Goal: Obtain resource: Download file/media

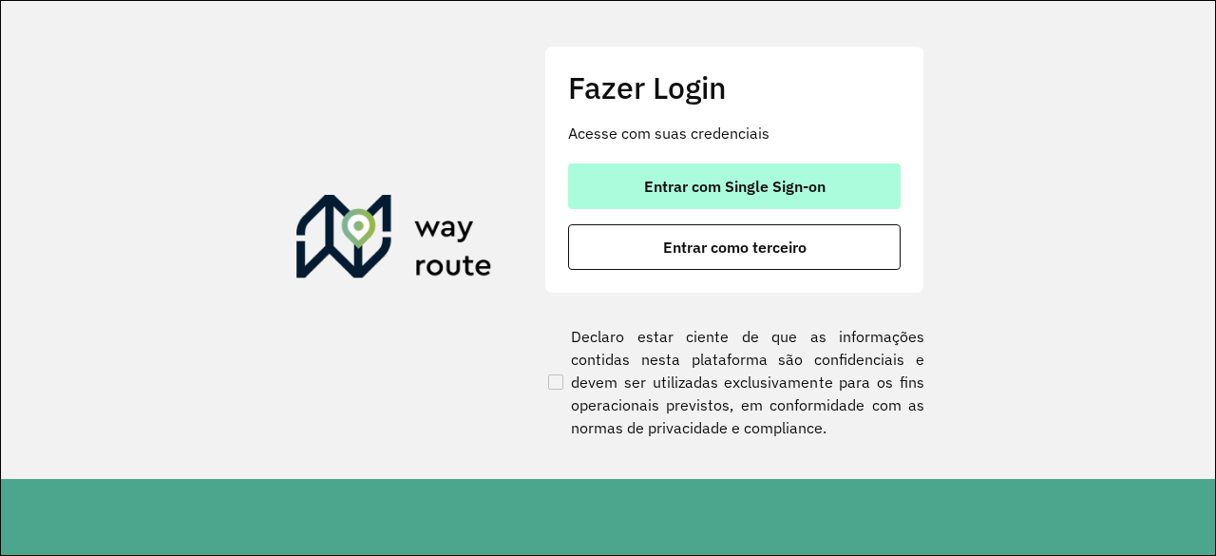
click at [699, 182] on span "Entrar com Single Sign-on" at bounding box center [734, 186] width 181 height 15
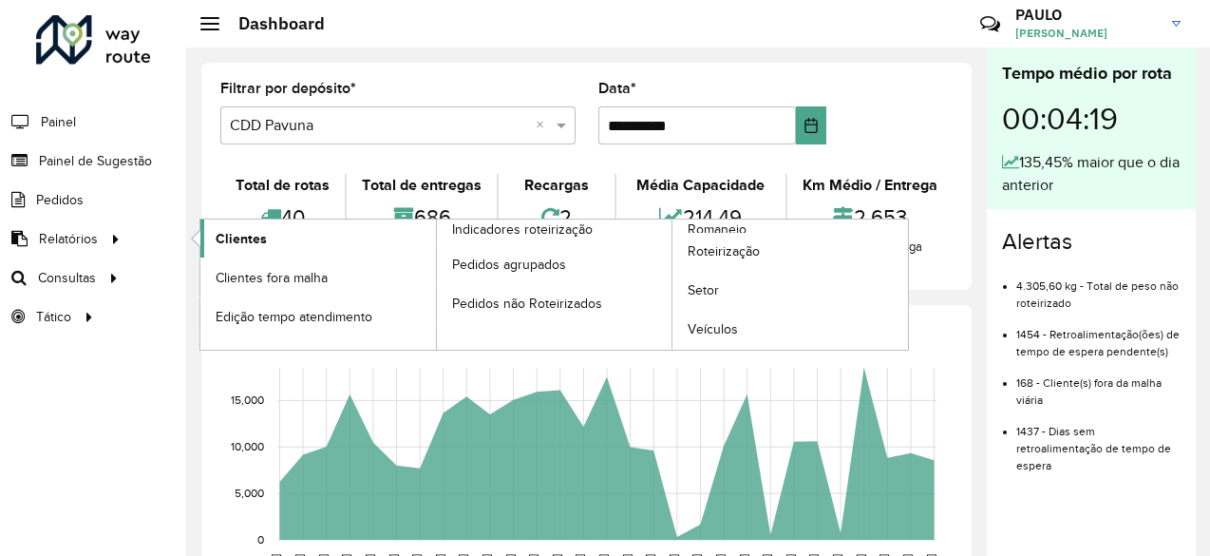
click at [229, 237] on span "Clientes" at bounding box center [241, 239] width 51 height 20
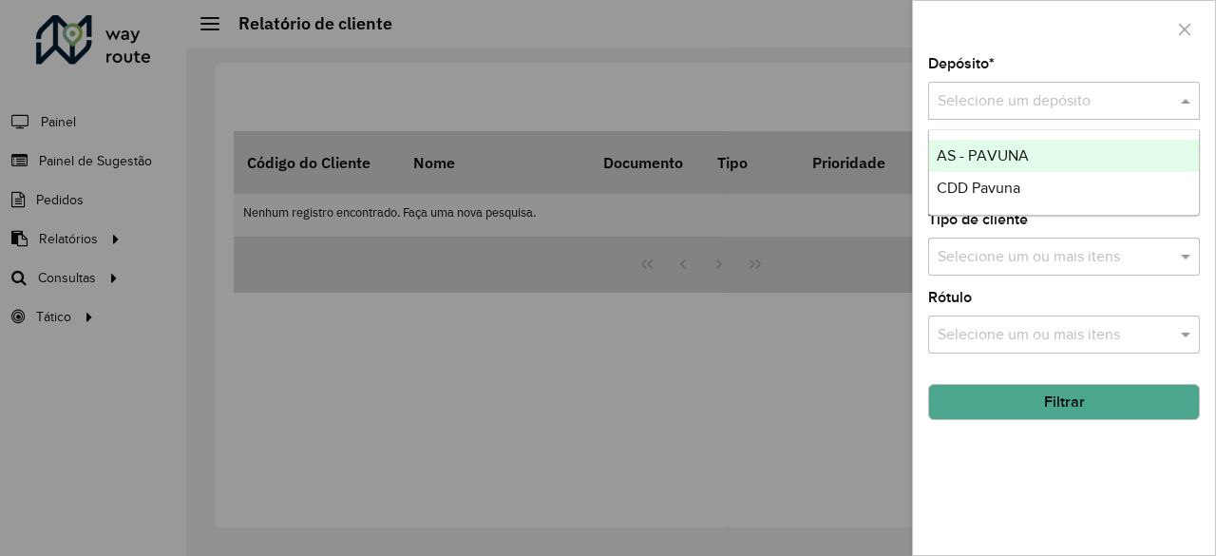
click at [1197, 100] on span at bounding box center [1188, 100] width 24 height 23
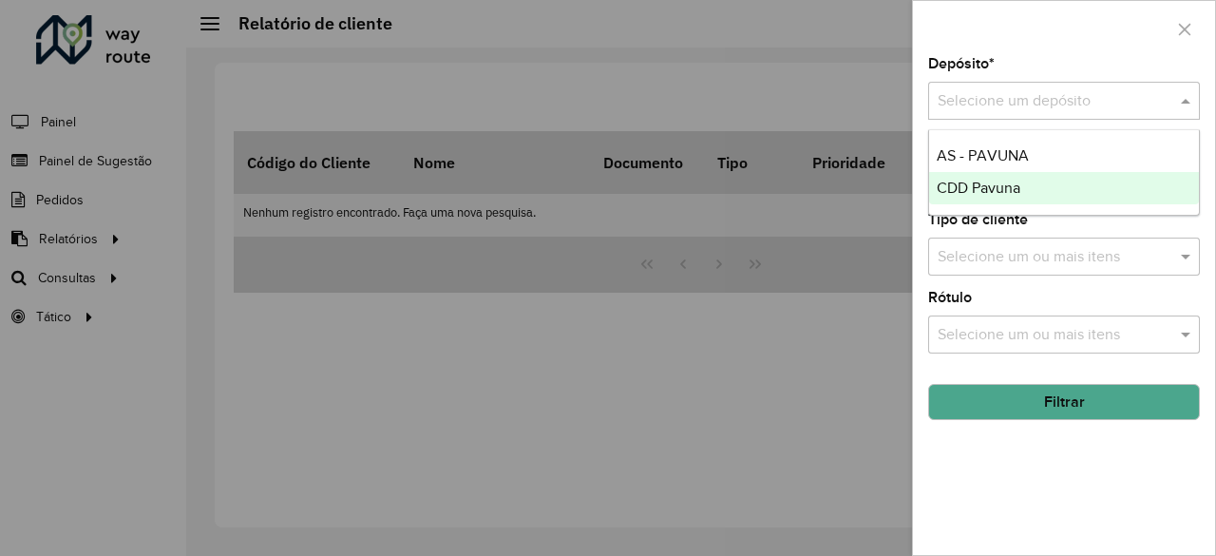
click at [982, 187] on span "CDD Pavuna" at bounding box center [978, 187] width 84 height 16
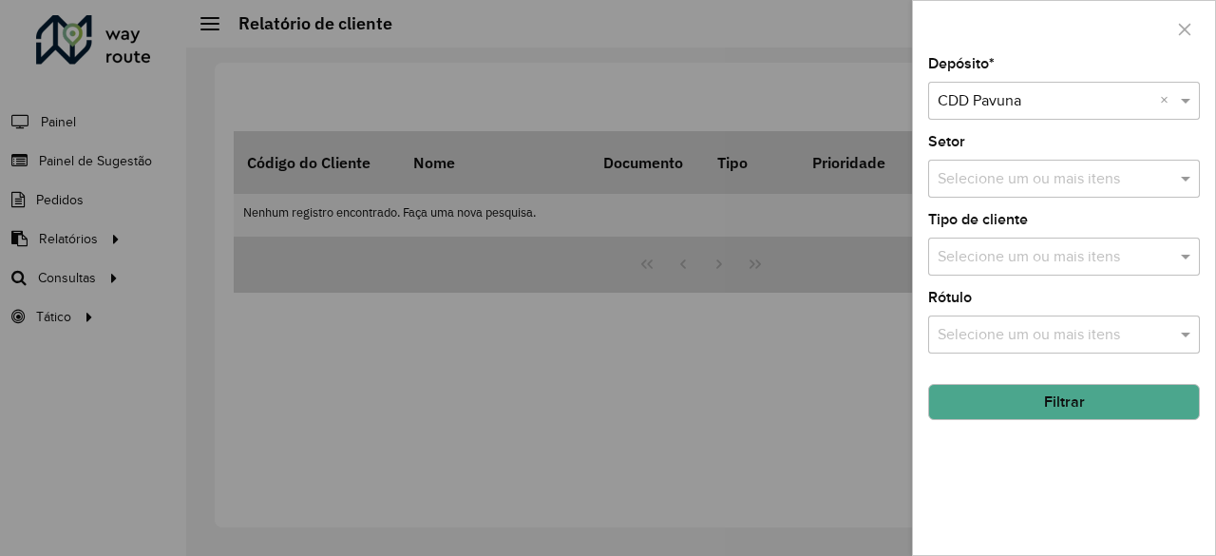
click at [982, 187] on input "text" at bounding box center [1054, 179] width 243 height 23
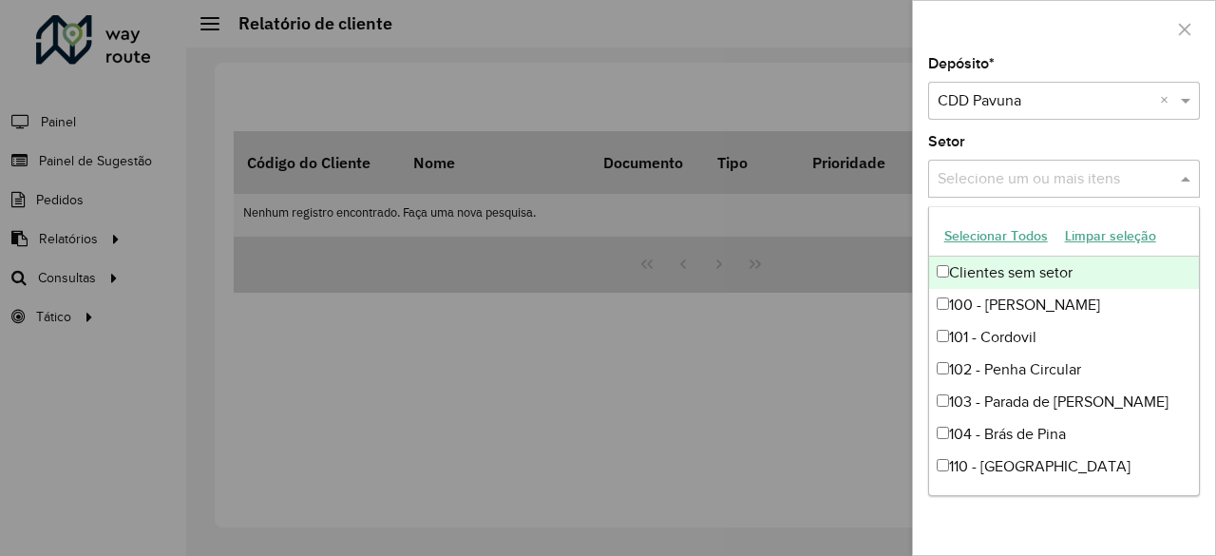
click at [982, 187] on input "text" at bounding box center [1054, 179] width 243 height 23
click at [917, 152] on div "Depósito * Selecione um depósito × CDD Pavuna × Setor Selecione um ou mais iten…" at bounding box center [1064, 306] width 302 height 498
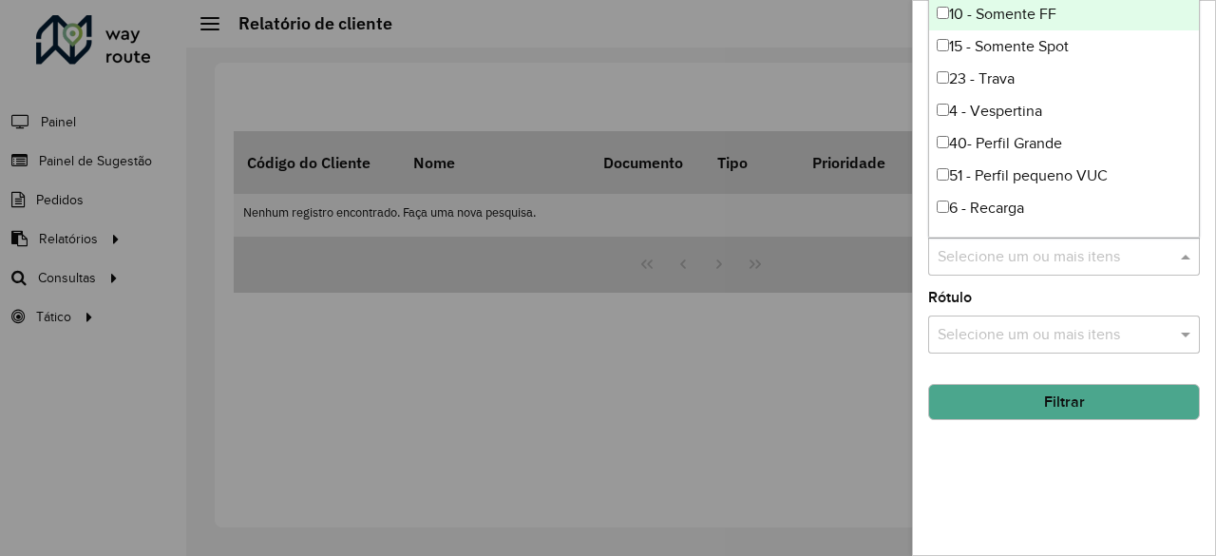
click at [1183, 257] on span at bounding box center [1188, 256] width 24 height 23
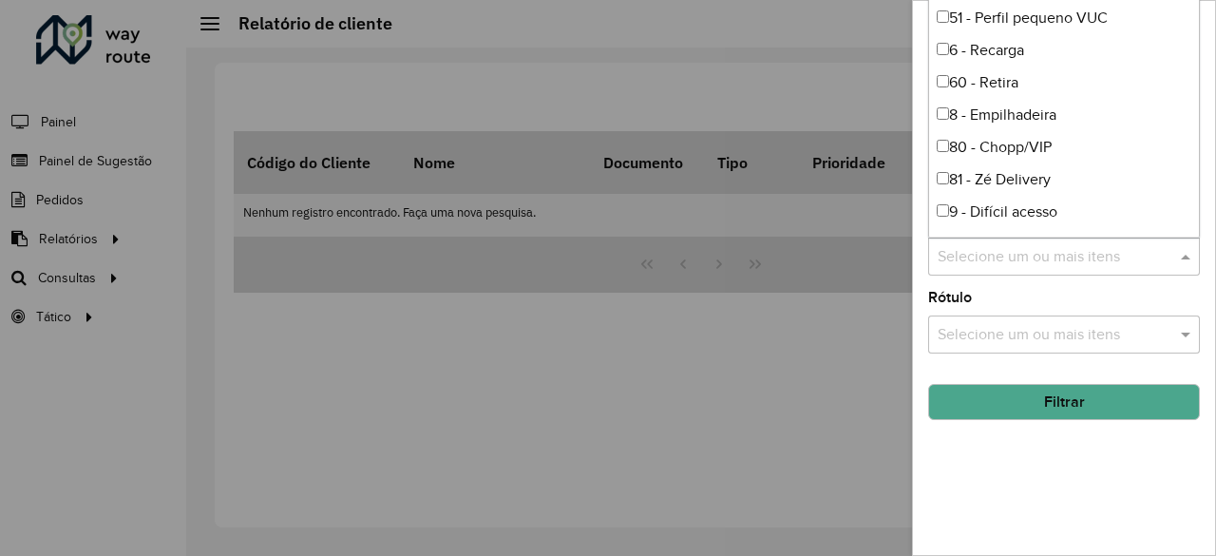
scroll to position [160, 0]
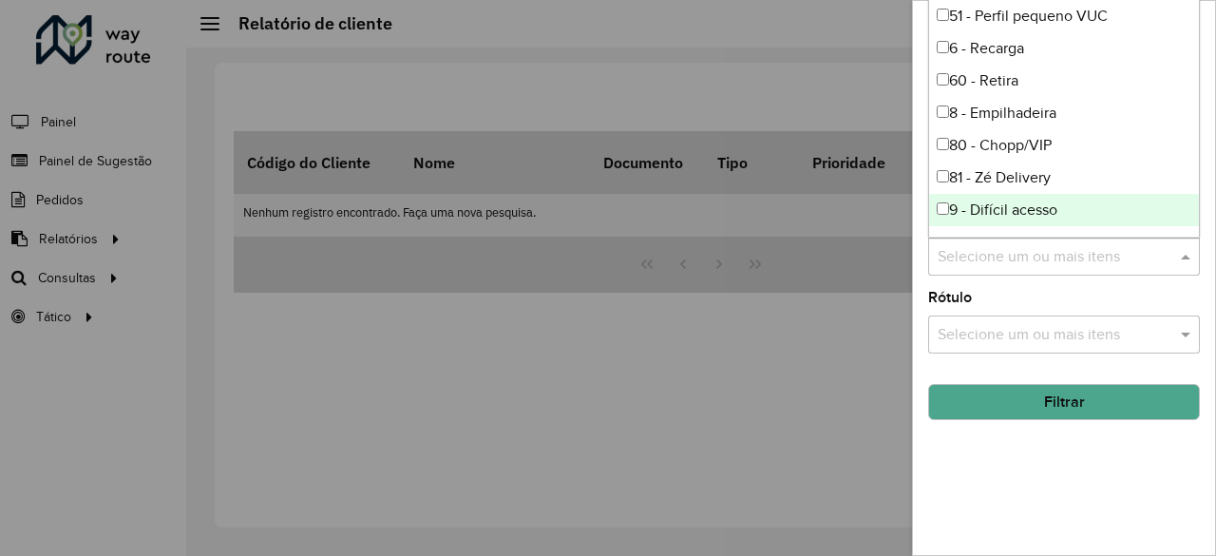
click at [1085, 297] on div "Rótulo Selecione um ou mais itens" at bounding box center [1064, 322] width 272 height 63
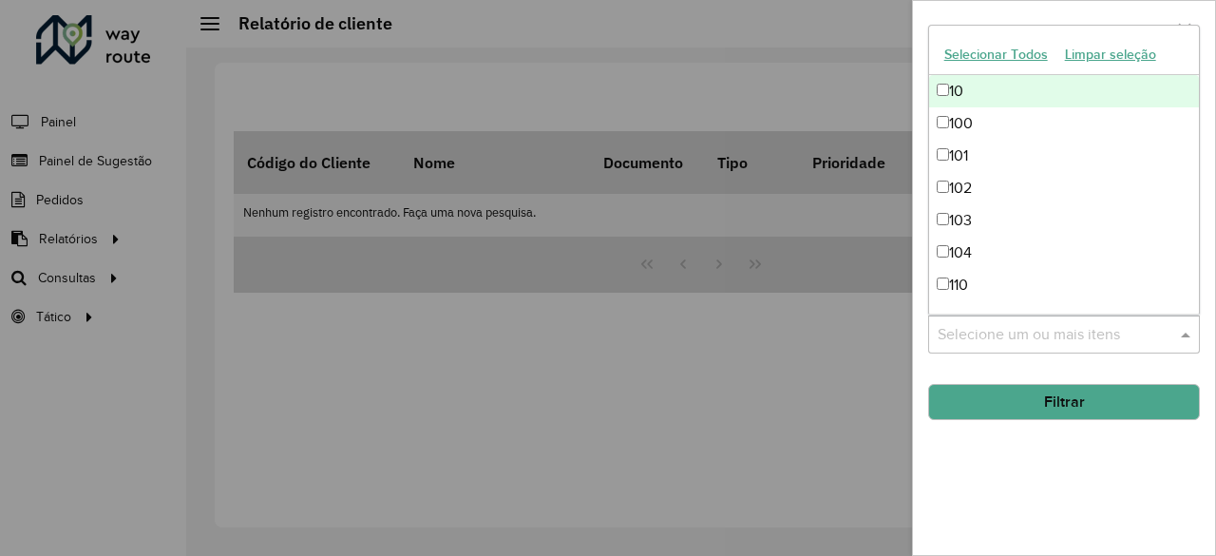
click at [1185, 333] on span at bounding box center [1188, 334] width 24 height 23
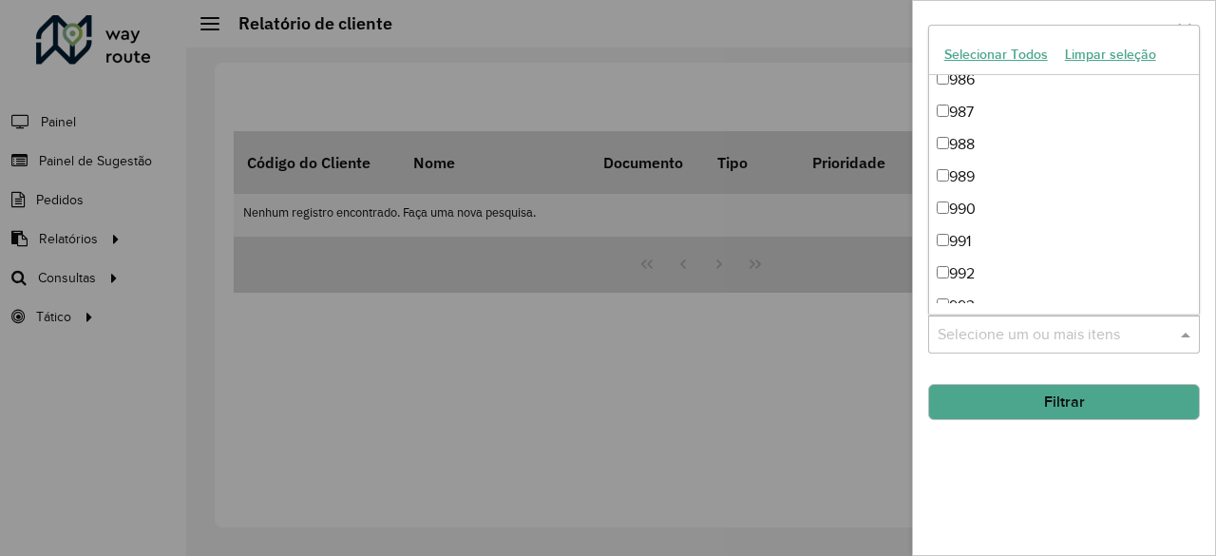
scroll to position [3098, 0]
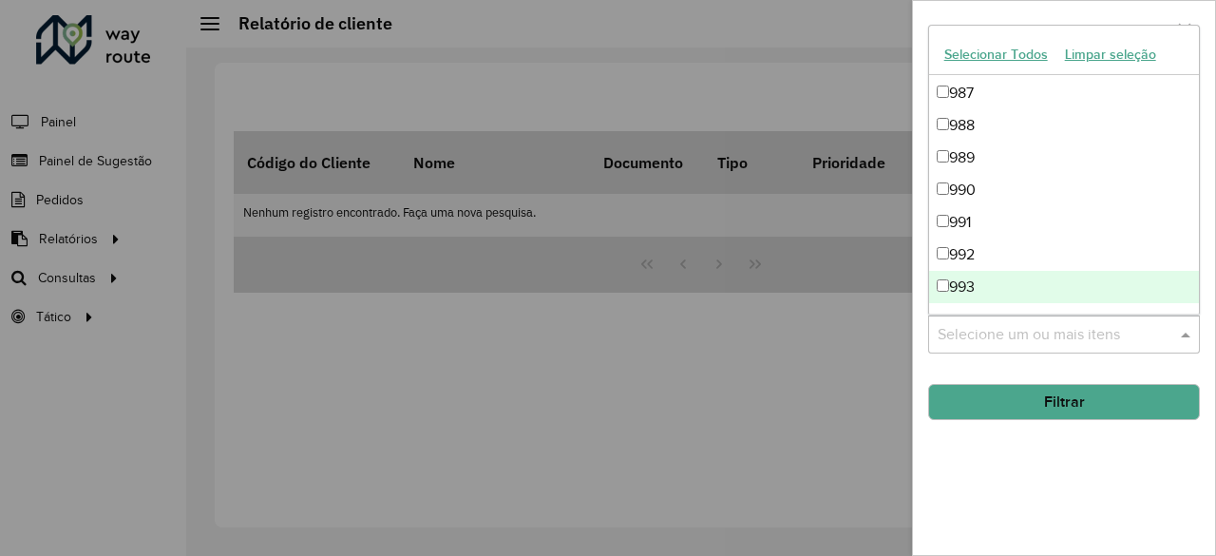
click at [1098, 477] on div "Depósito * Selecione um depósito × CDD Pavuna × Setor Selecione um ou mais iten…" at bounding box center [1064, 306] width 302 height 498
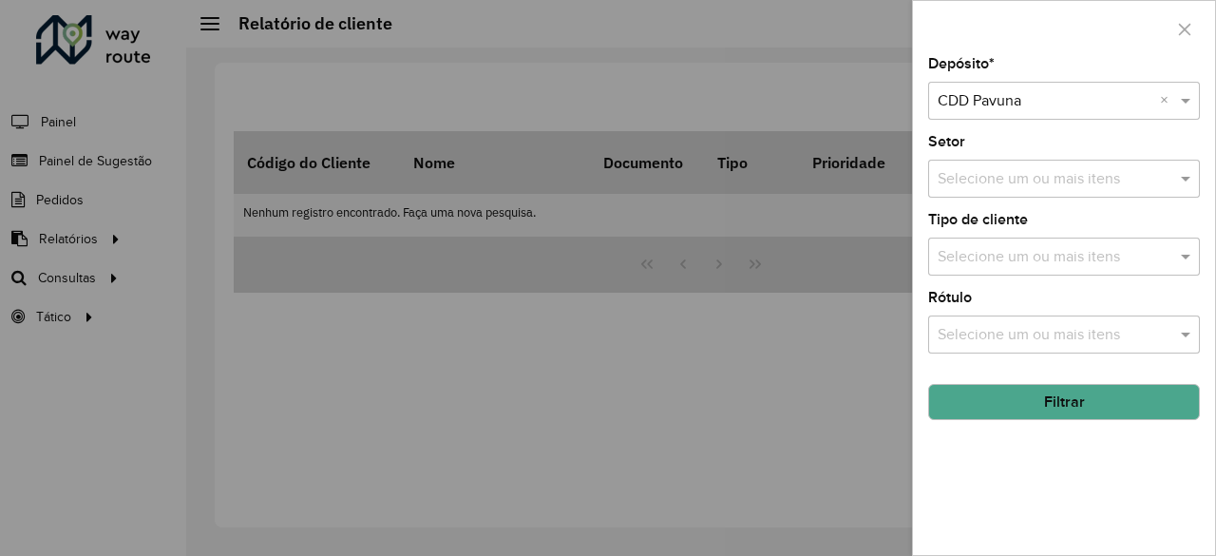
click at [1020, 401] on button "Filtrar" at bounding box center [1064, 402] width 272 height 36
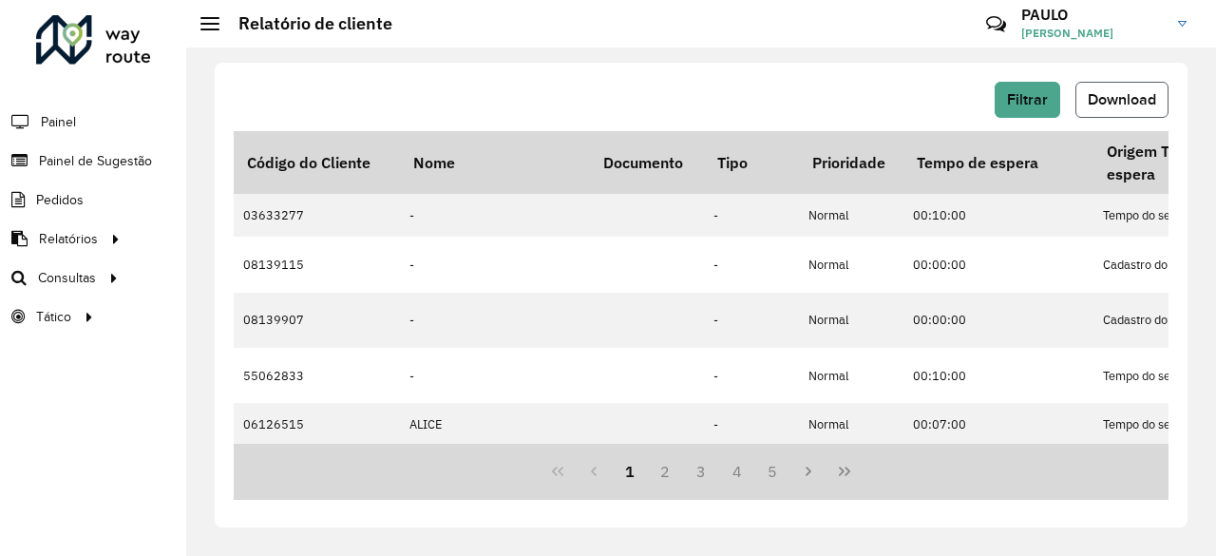
click at [1118, 103] on span "Download" at bounding box center [1121, 99] width 68 height 16
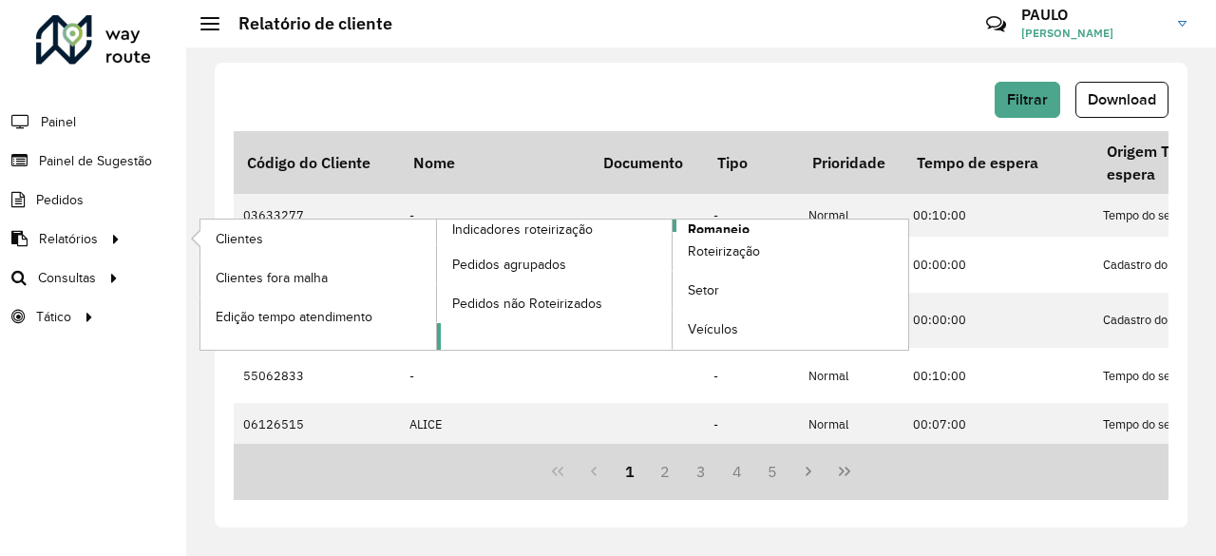
click at [701, 228] on span "Romaneio" at bounding box center [719, 229] width 62 height 20
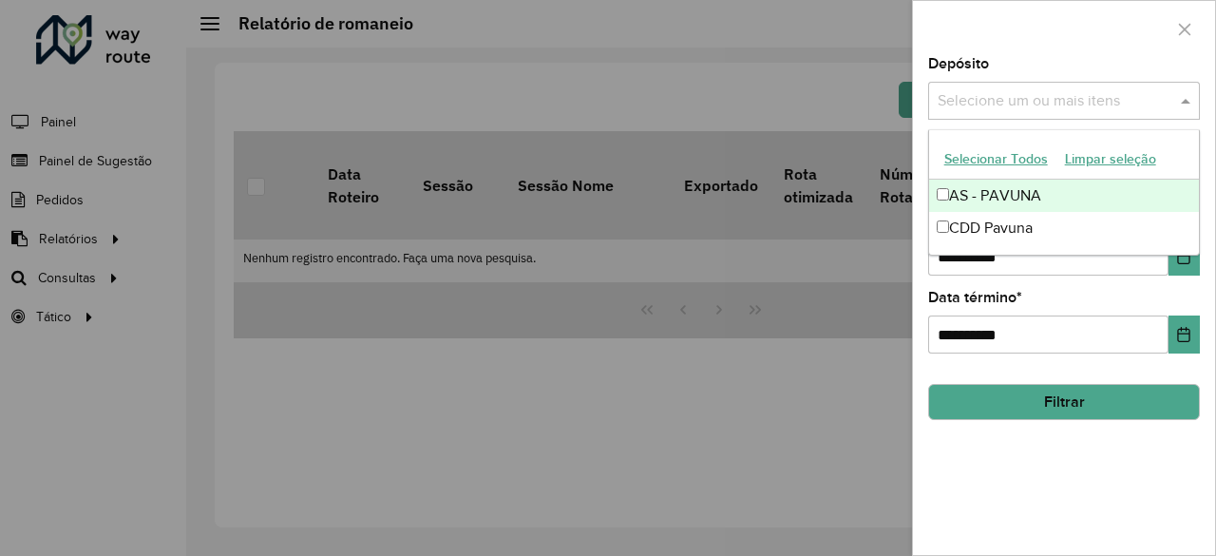
click at [1188, 96] on span at bounding box center [1188, 100] width 24 height 23
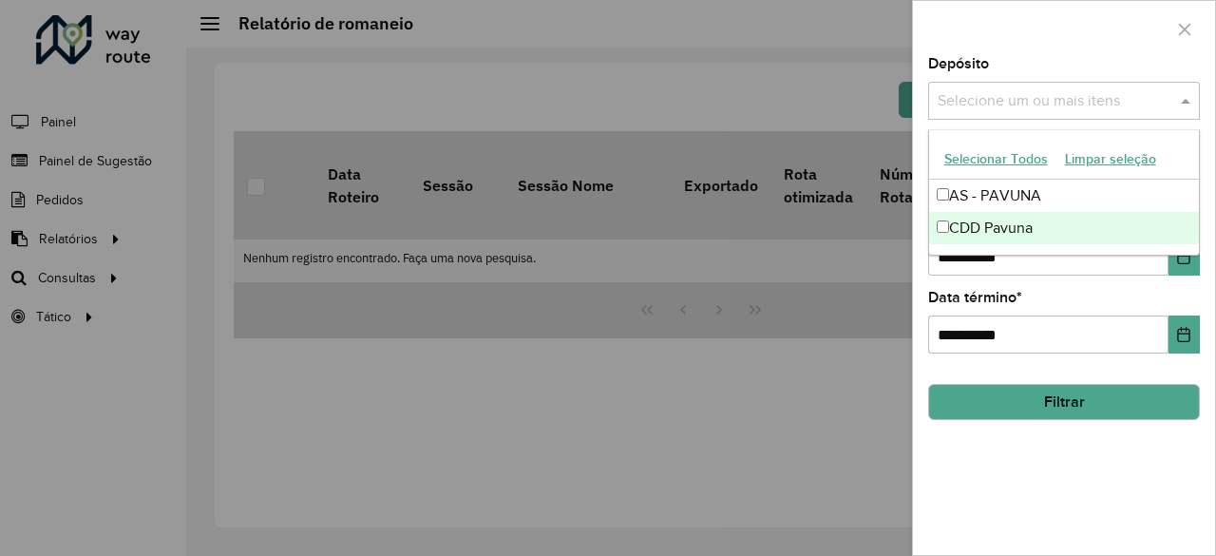
click at [953, 226] on div "CDD Pavuna" at bounding box center [1064, 228] width 271 height 32
click at [1043, 504] on div "**********" at bounding box center [1064, 306] width 302 height 498
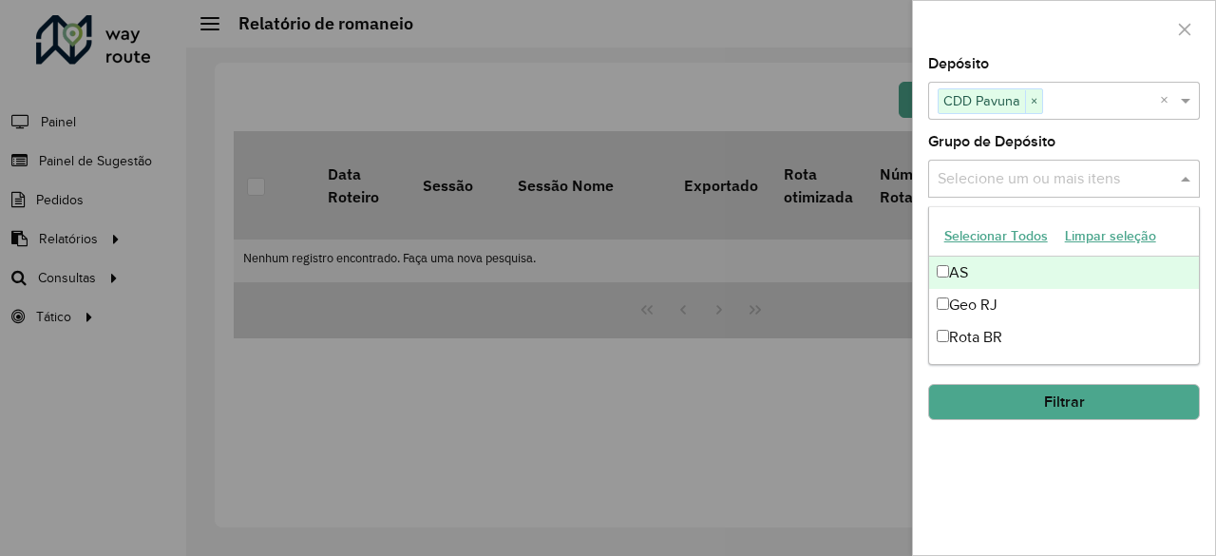
click at [1187, 177] on span at bounding box center [1188, 178] width 24 height 23
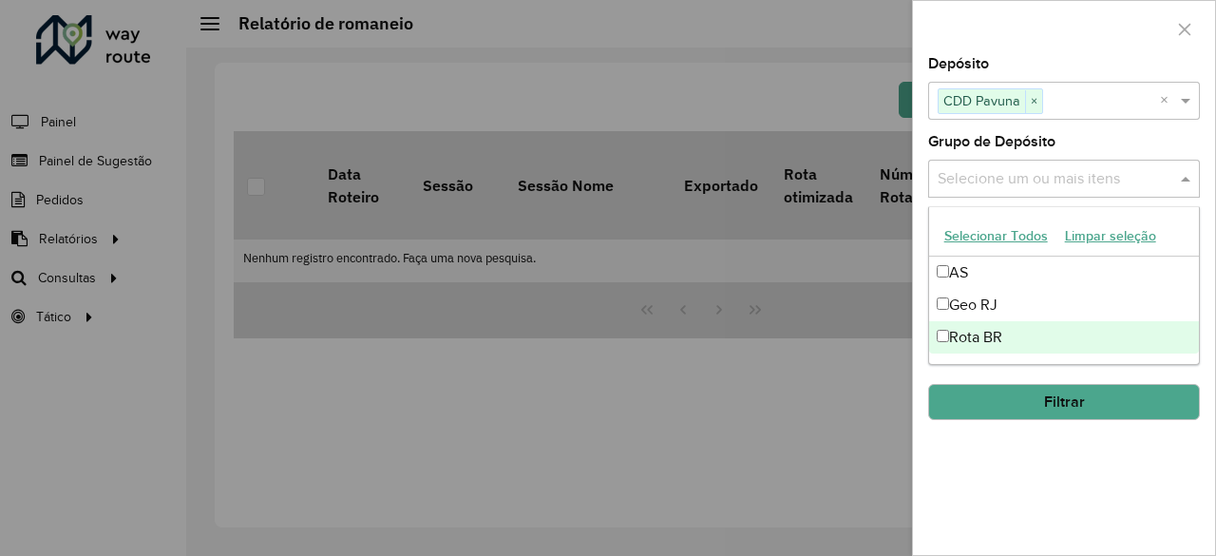
click at [1024, 487] on div "**********" at bounding box center [1064, 306] width 302 height 498
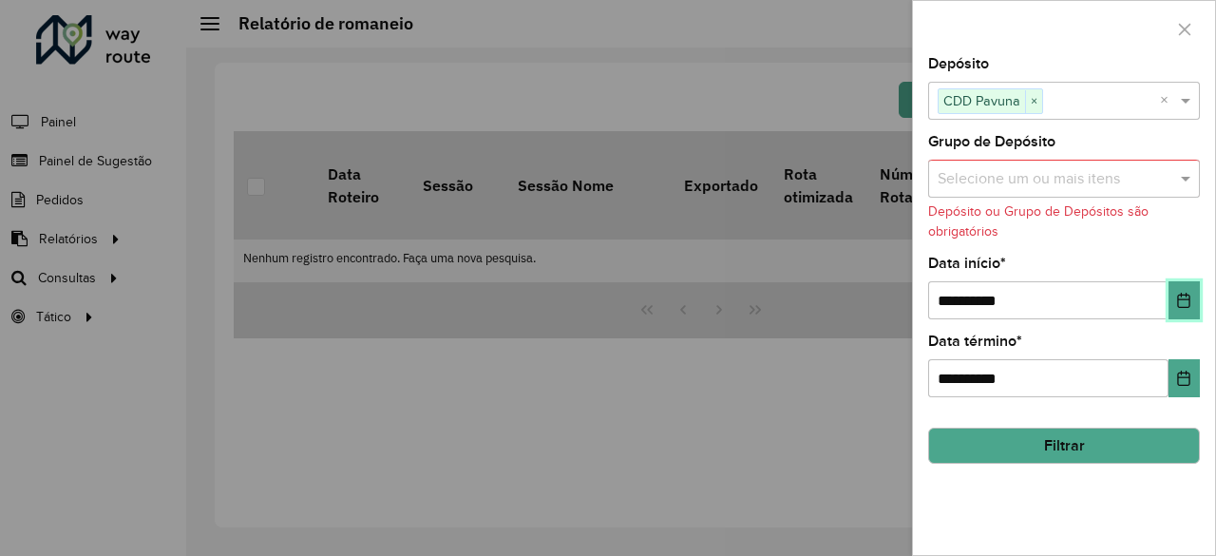
click at [1187, 302] on icon "Choose Date" at bounding box center [1183, 299] width 15 height 15
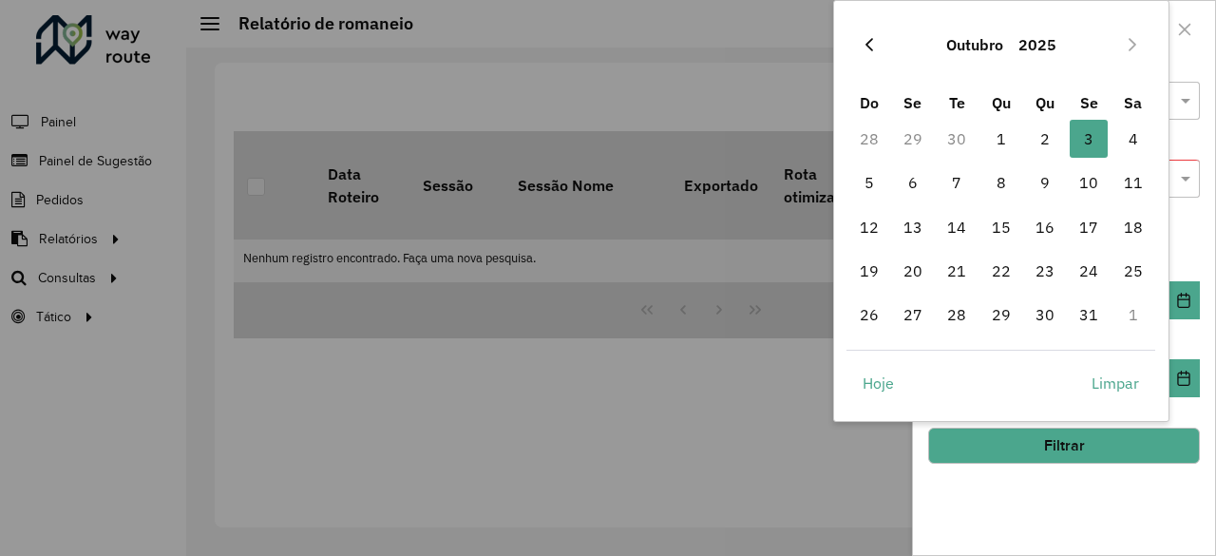
click at [871, 47] on icon "Previous Month" at bounding box center [868, 44] width 15 height 15
click at [915, 132] on span "1" at bounding box center [913, 139] width 38 height 38
type input "**********"
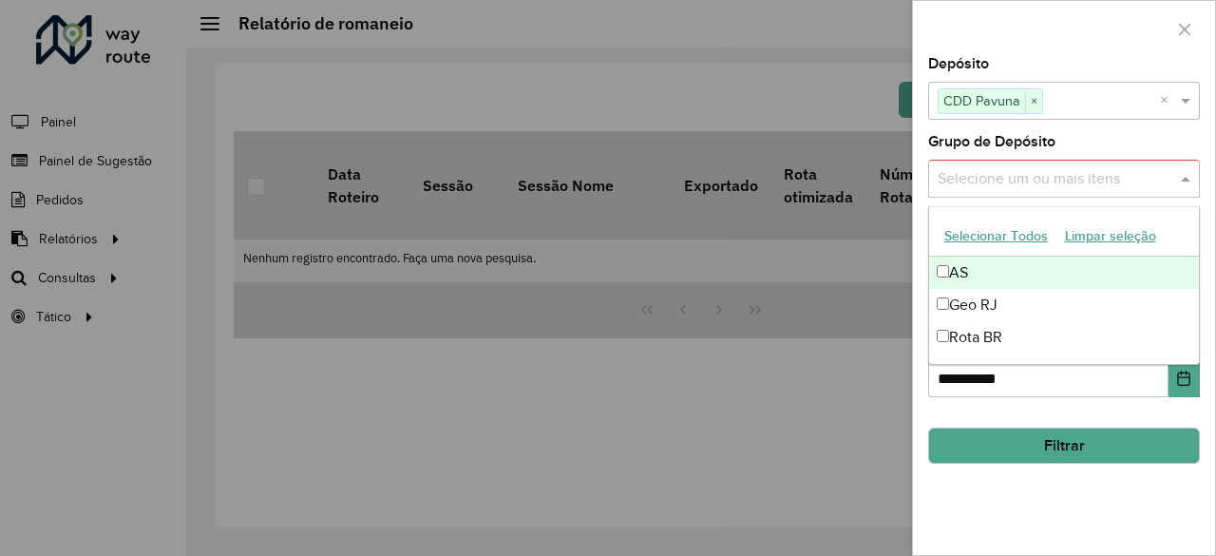
click at [1009, 180] on input "text" at bounding box center [1054, 179] width 243 height 23
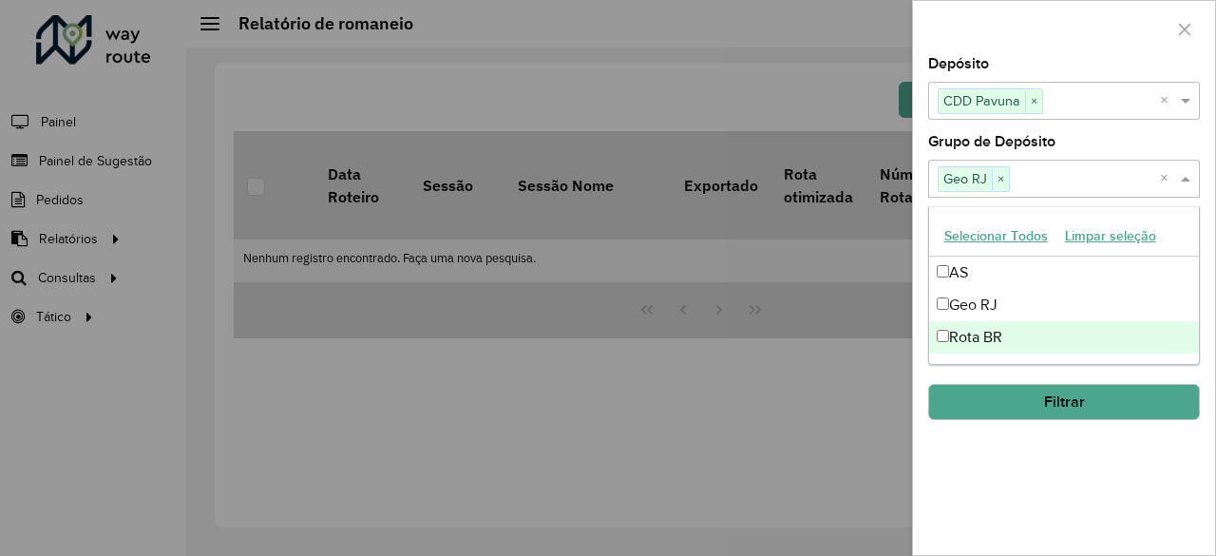
click at [1037, 483] on div "**********" at bounding box center [1064, 306] width 302 height 498
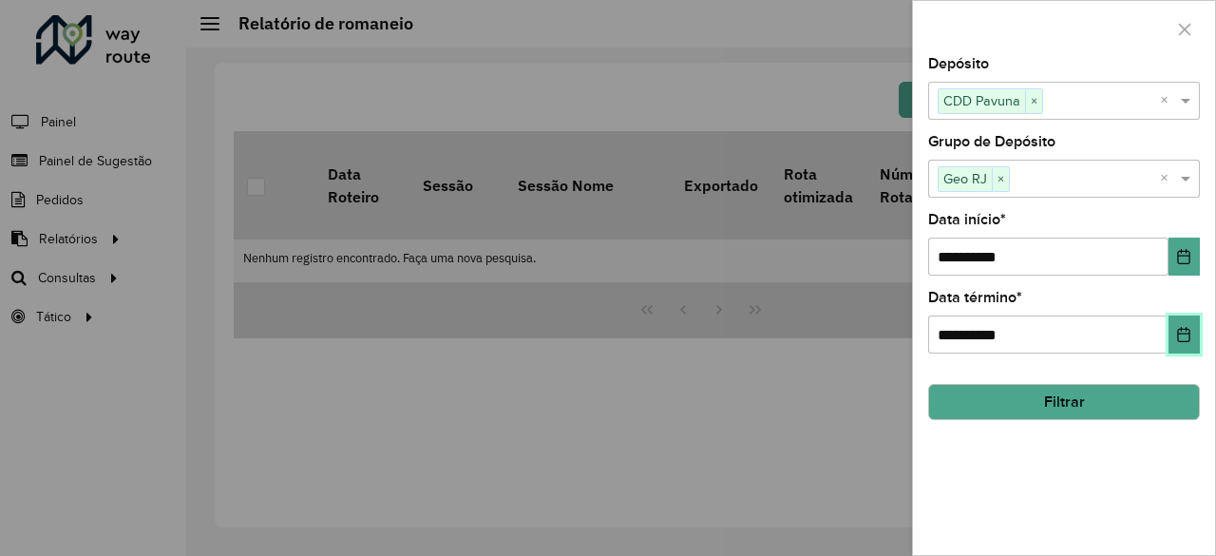
click at [1179, 338] on icon "Choose Date" at bounding box center [1184, 334] width 12 height 15
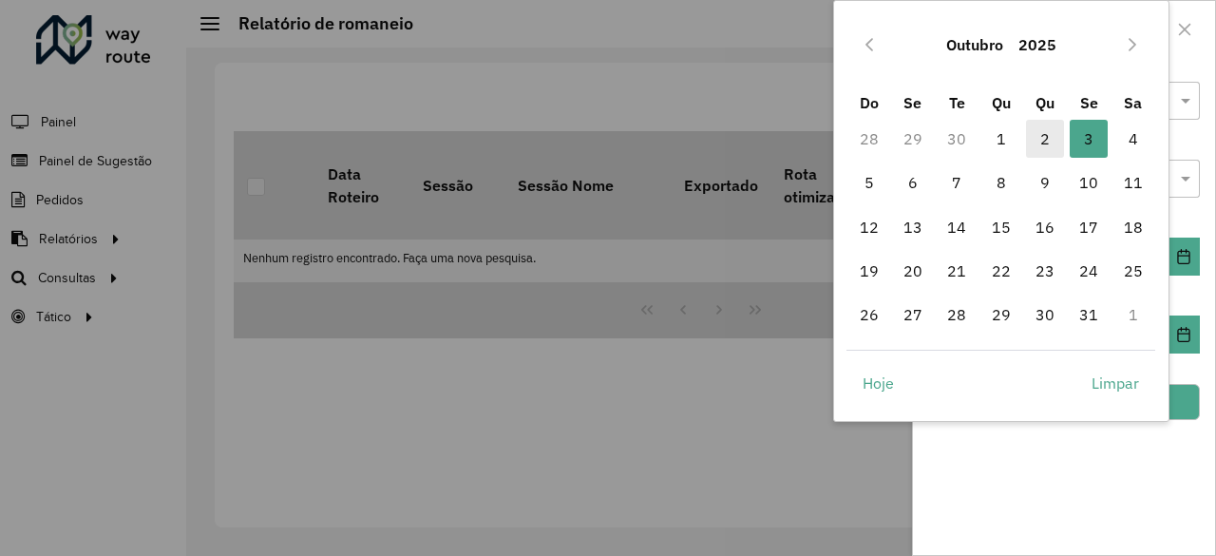
click at [1042, 133] on span "2" at bounding box center [1045, 139] width 38 height 38
type input "**********"
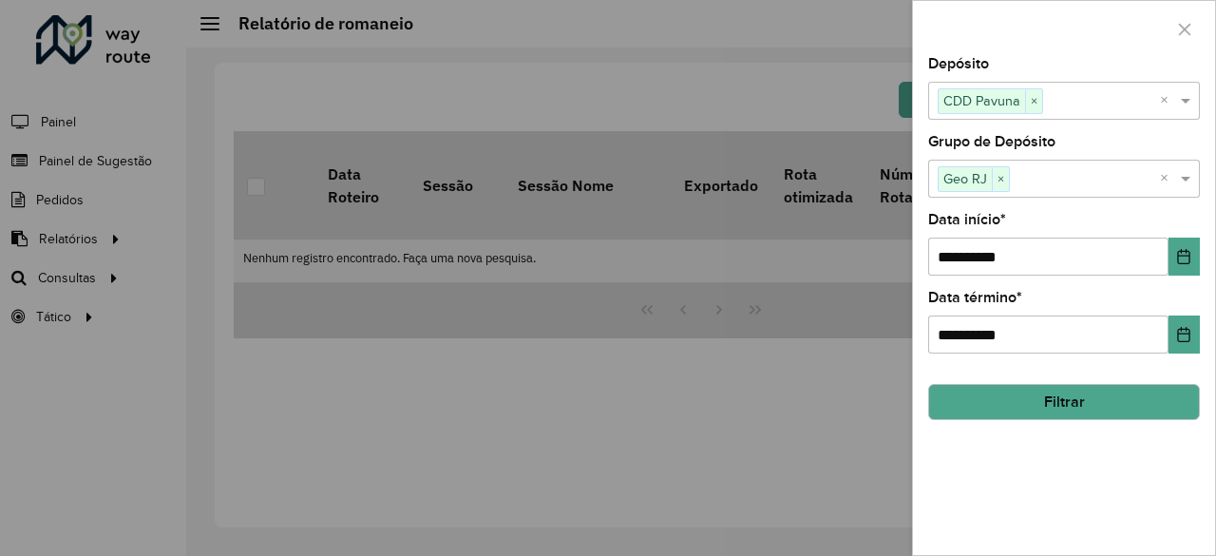
click at [1079, 400] on button "Filtrar" at bounding box center [1064, 402] width 272 height 36
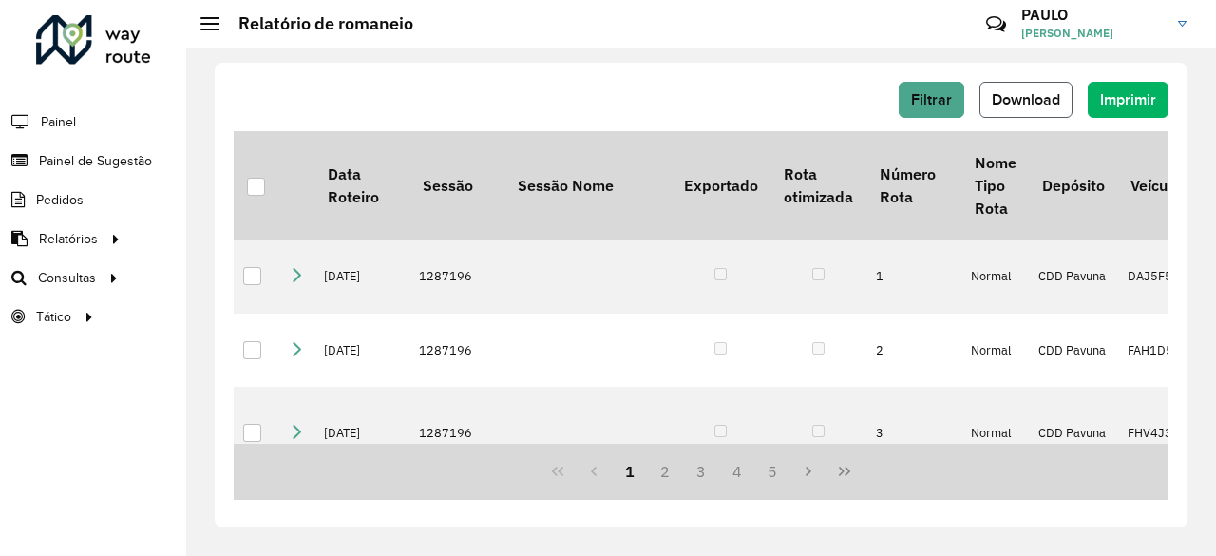
click at [1029, 95] on span "Download" at bounding box center [1025, 99] width 68 height 16
